Goal: Navigation & Orientation: Find specific page/section

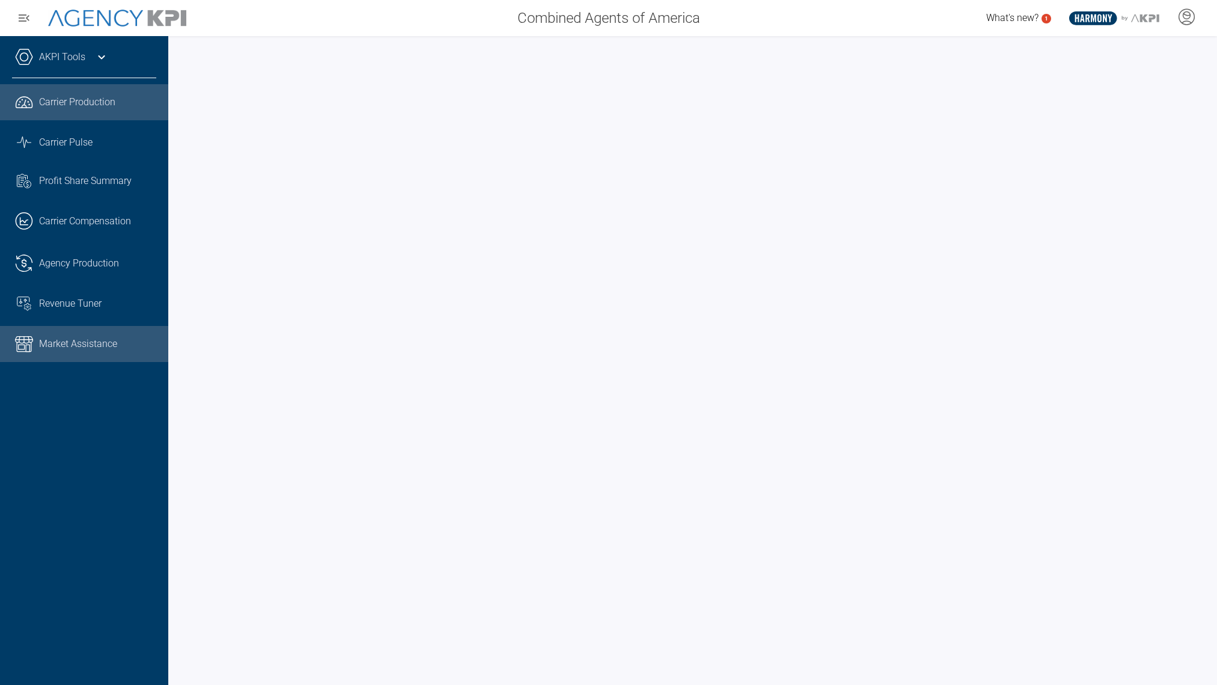
click at [83, 346] on span "Market Assistance" at bounding box center [78, 344] width 78 height 14
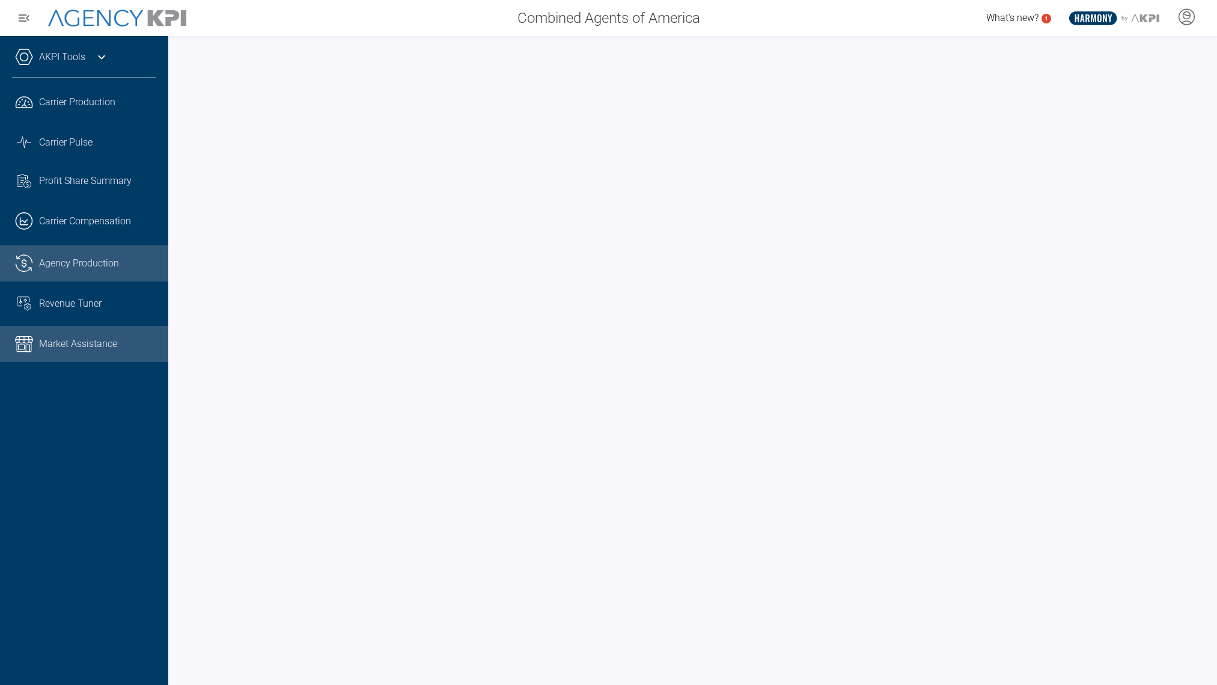
click at [77, 260] on span "Agency Production" at bounding box center [79, 263] width 80 height 14
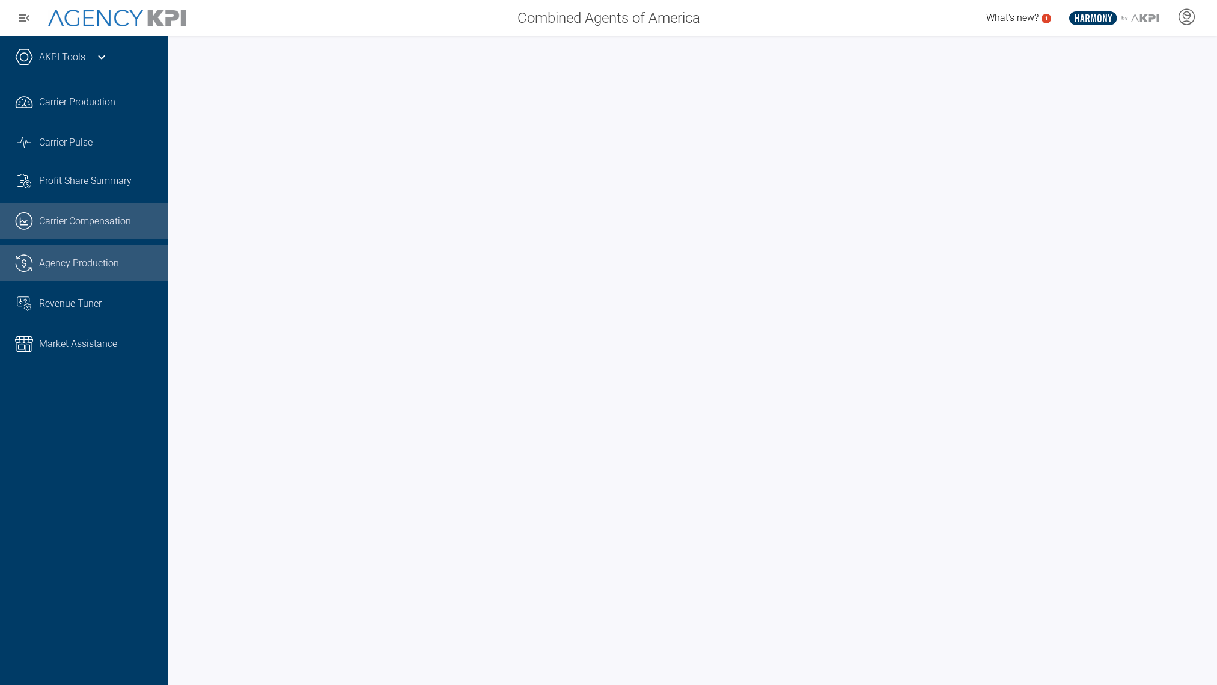
click at [94, 227] on span "Carrier Compensation" at bounding box center [85, 221] width 92 height 14
click at [46, 269] on span "Agency Production" at bounding box center [79, 263] width 80 height 14
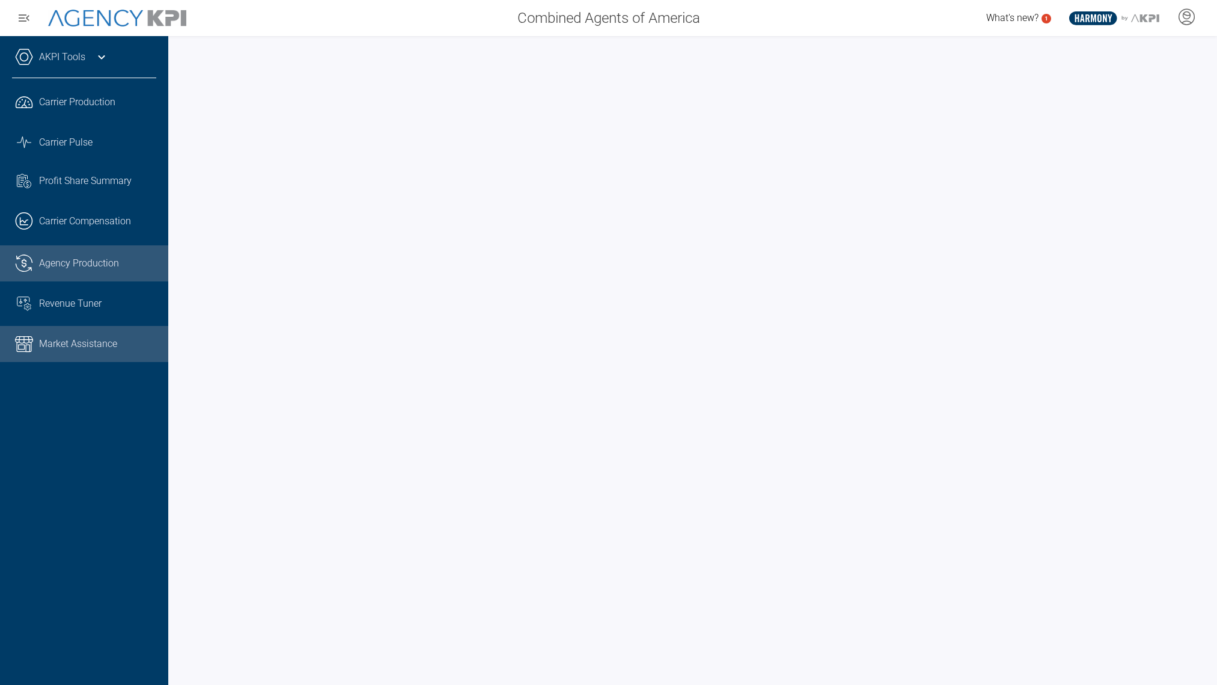
click at [91, 352] on link "Market Assistance" at bounding box center [84, 344] width 168 height 36
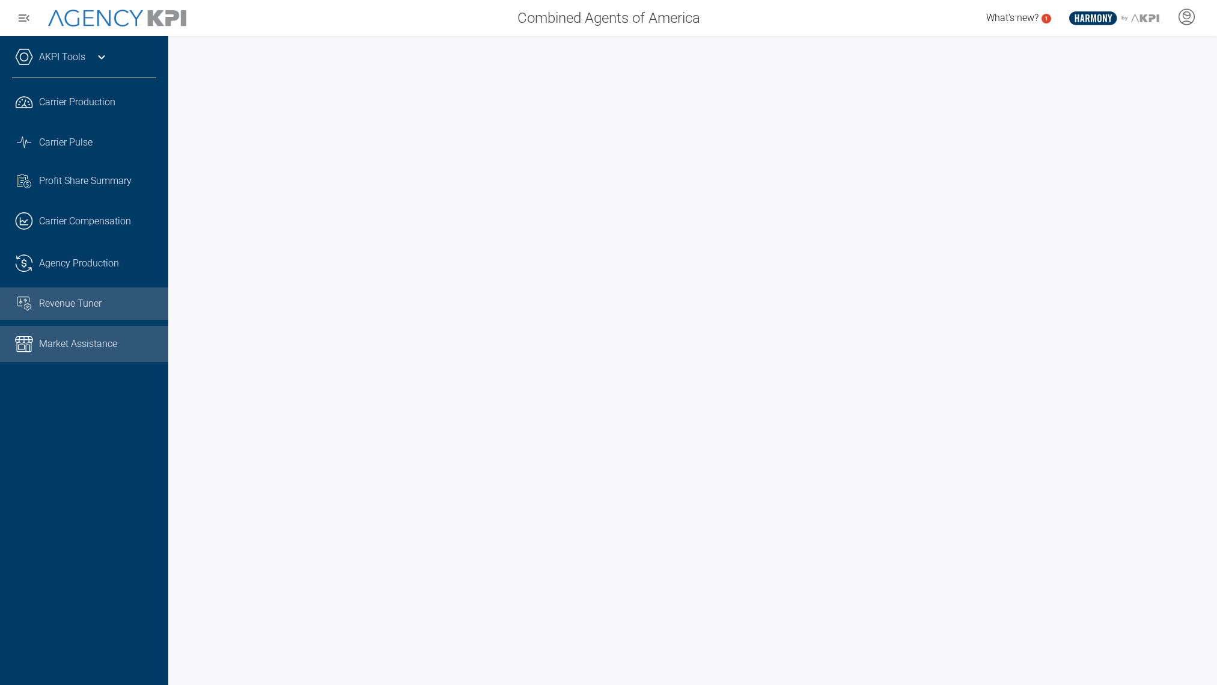
click at [79, 304] on span "Revenue Tuner" at bounding box center [70, 303] width 63 height 14
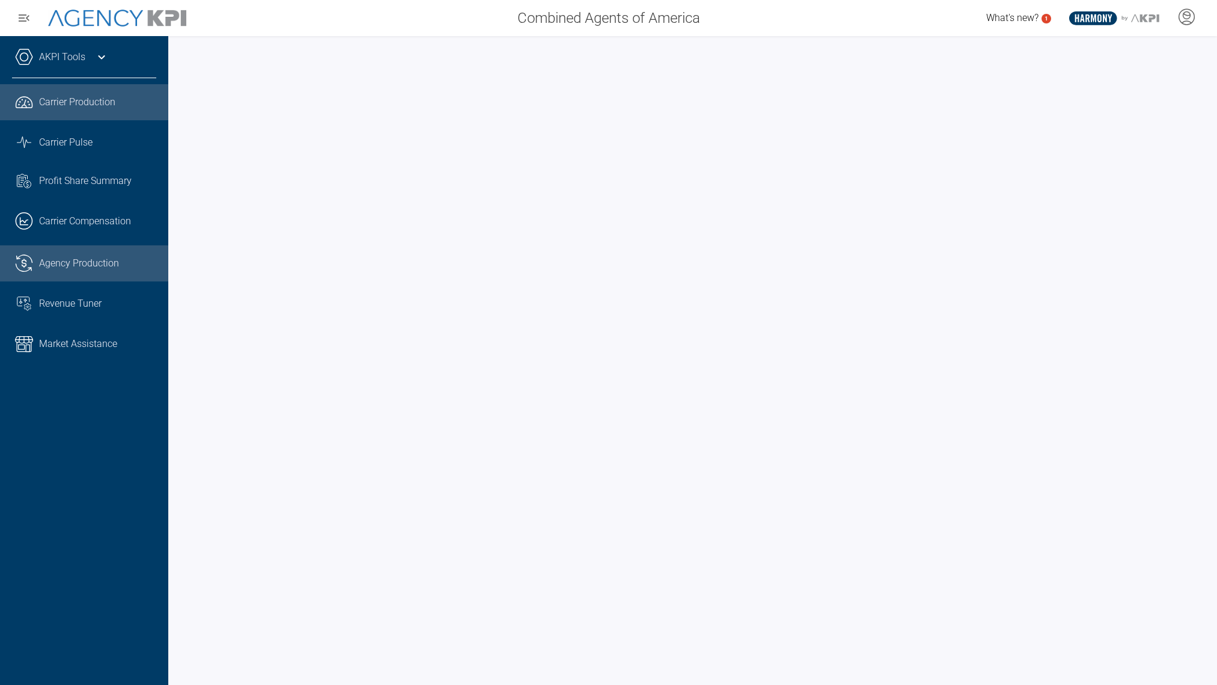
click at [82, 269] on span "Agency Production" at bounding box center [79, 263] width 80 height 14
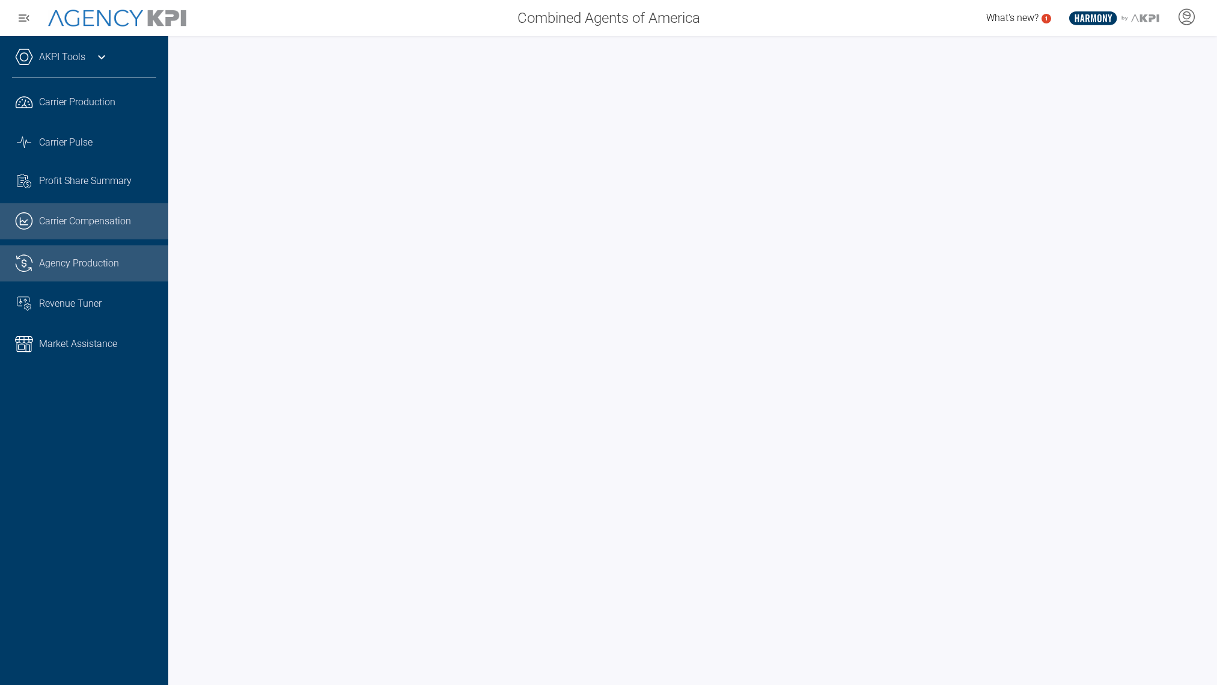
click at [113, 218] on span "Carrier Compensation" at bounding box center [85, 221] width 92 height 14
